Goal: Subscribe to service/newsletter

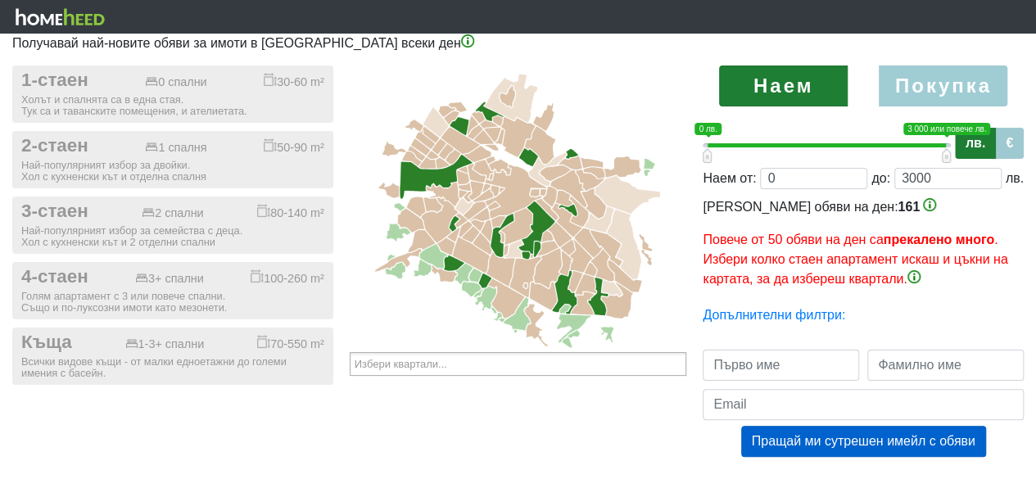
click at [954, 86] on label "Покупка" at bounding box center [943, 86] width 129 height 41
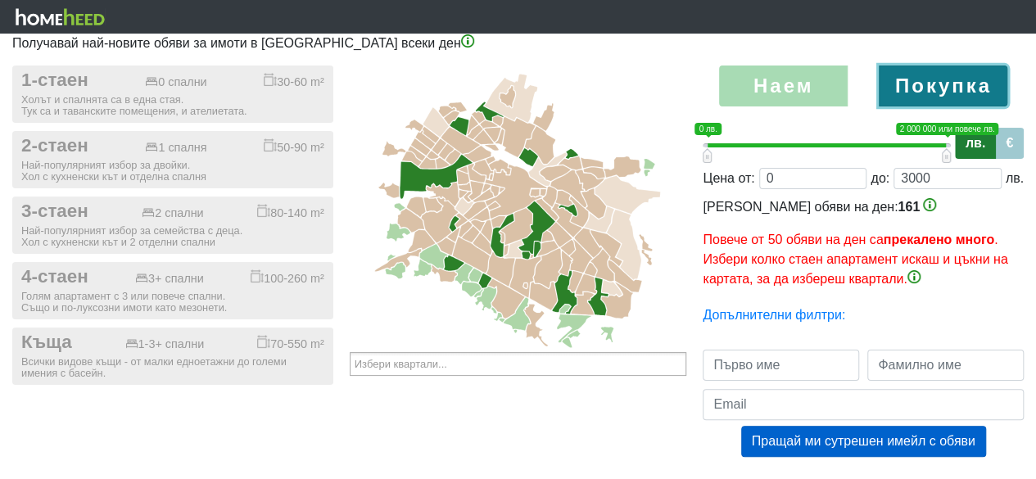
radio input "true"
type input "0;2000000"
type input "2000000"
click at [1005, 145] on label "€" at bounding box center [1009, 143] width 29 height 31
type input "0;1000000"
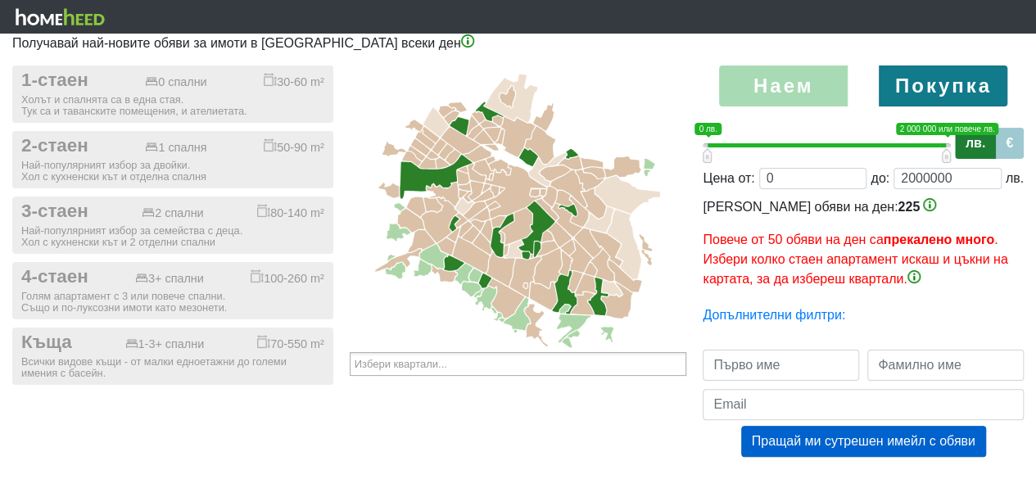
radio input "true"
type input "1000000"
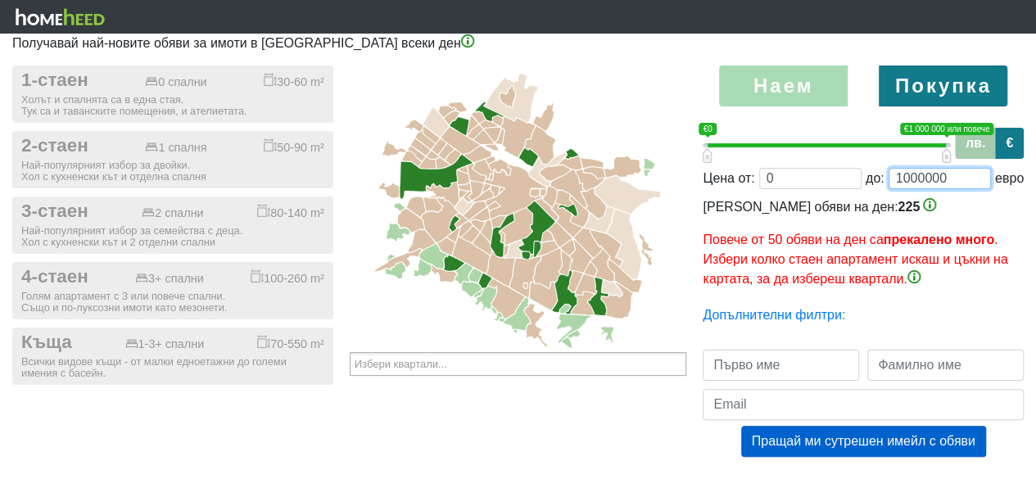
click at [953, 173] on input "1000000" at bounding box center [939, 178] width 102 height 21
type input "0;1"
type input "1"
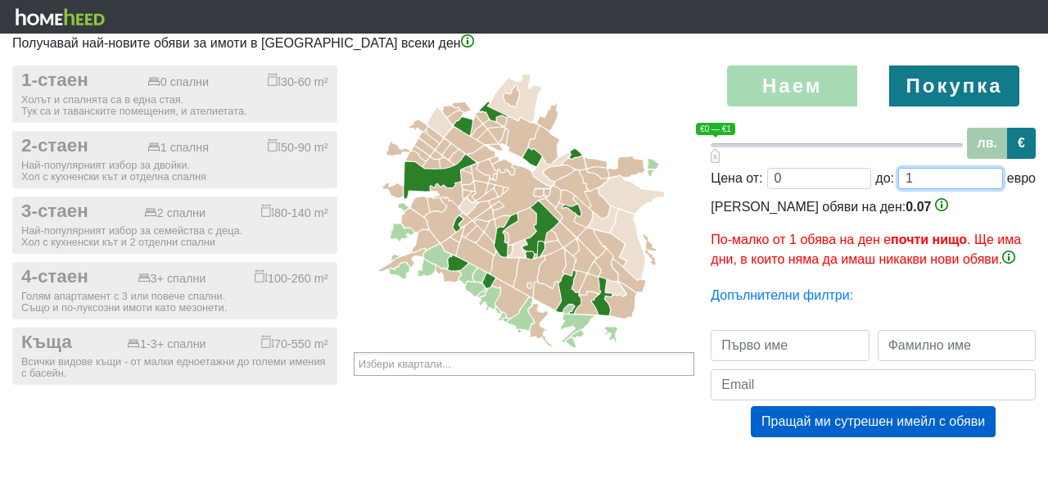
type input "0;10"
type input "10"
type input "0;100"
type input "100"
type input "0;1000"
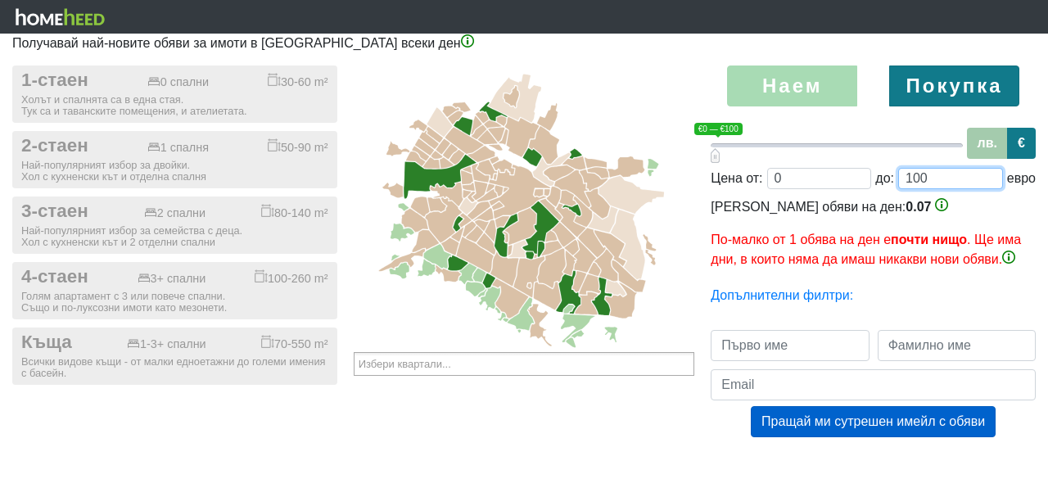
type input "1000"
type input "0;10000"
type input "10000"
type input "0;100000"
type input "100000"
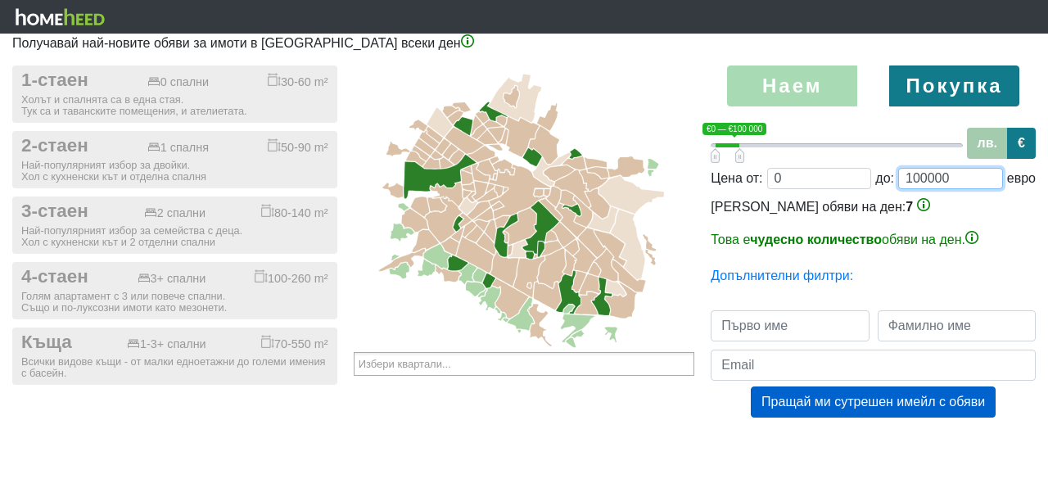
type input "0;1000000"
type input "1000000"
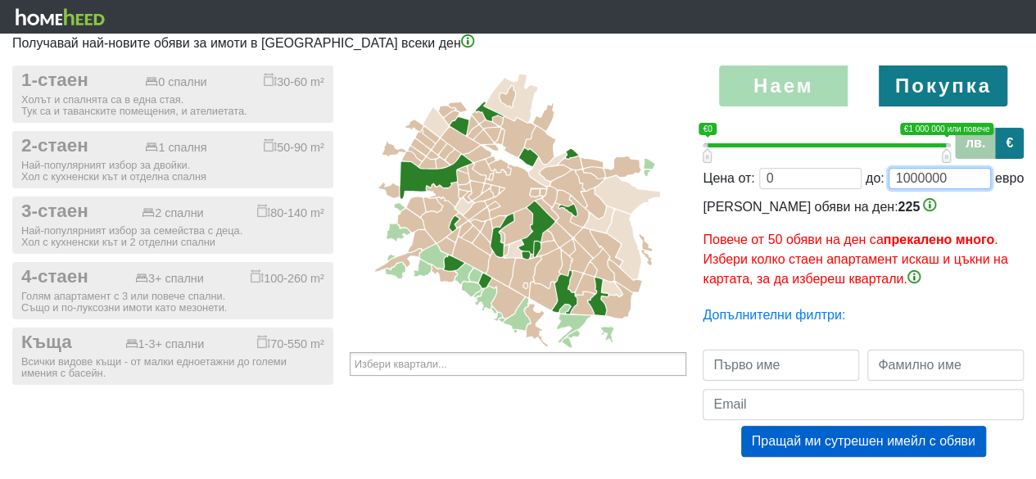
scroll to position [7, 0]
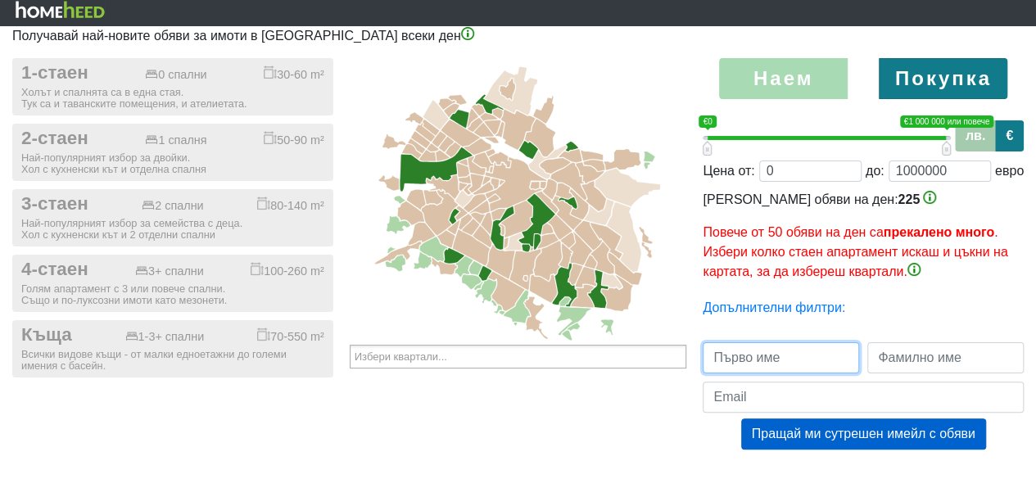
click at [748, 359] on input "text" at bounding box center [781, 357] width 156 height 31
type input "[PERSON_NAME]"
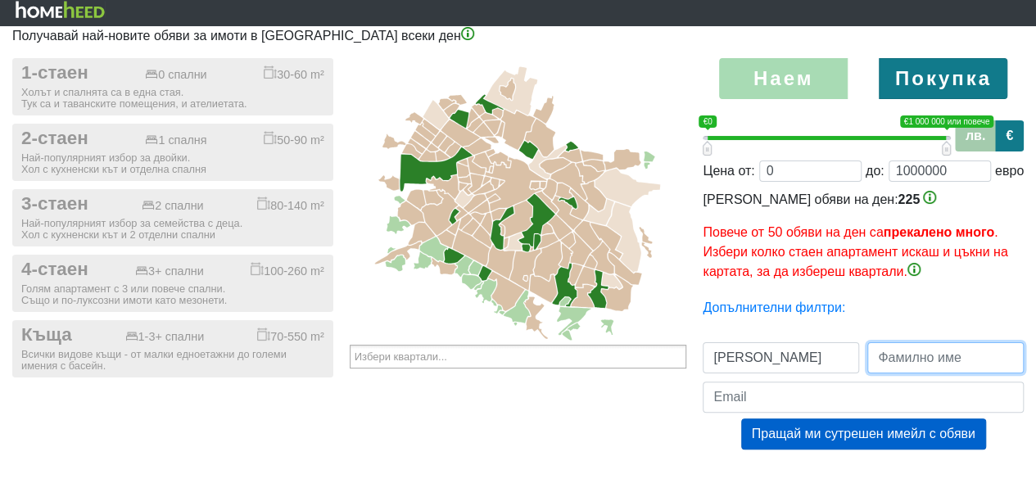
click at [889, 358] on input "text" at bounding box center [945, 357] width 156 height 31
type input "[PERSON_NAME]"
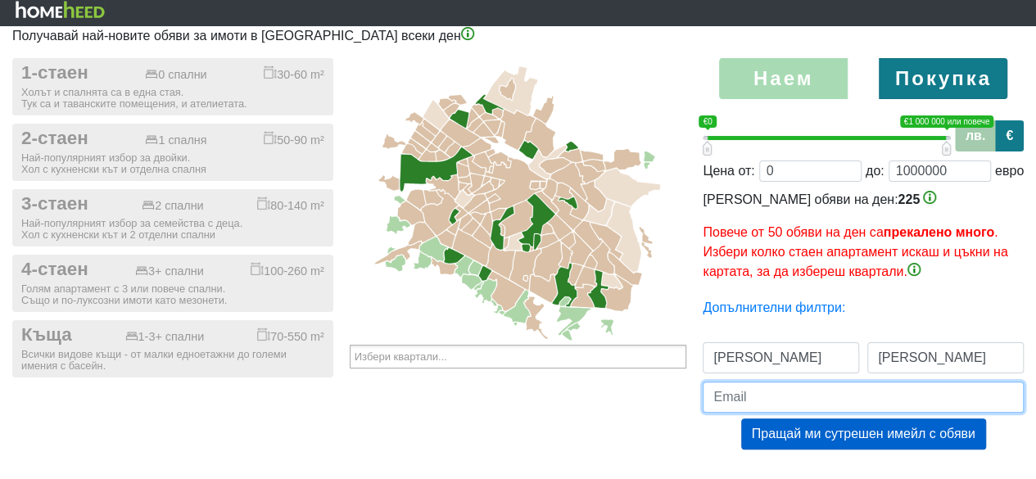
click at [886, 393] on input "email" at bounding box center [863, 397] width 321 height 31
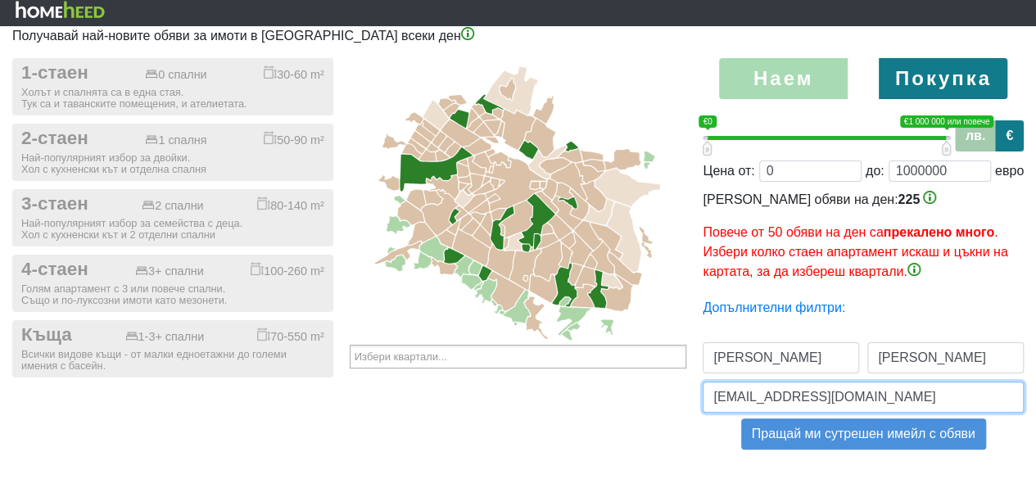
type input "[EMAIL_ADDRESS][DOMAIN_NAME]"
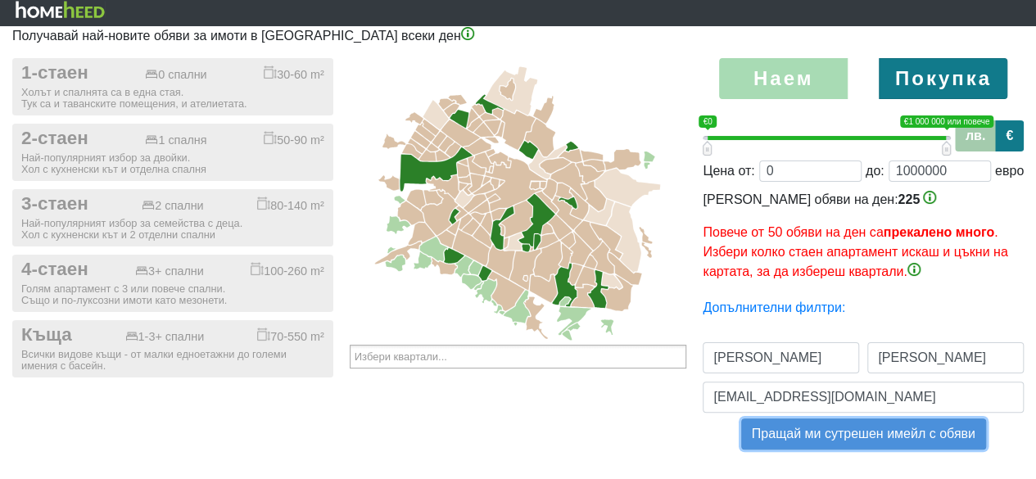
click at [832, 443] on button "Пращай ми сутрешен имейл с обяви" at bounding box center [863, 433] width 245 height 31
